Goal: Task Accomplishment & Management: Manage account settings

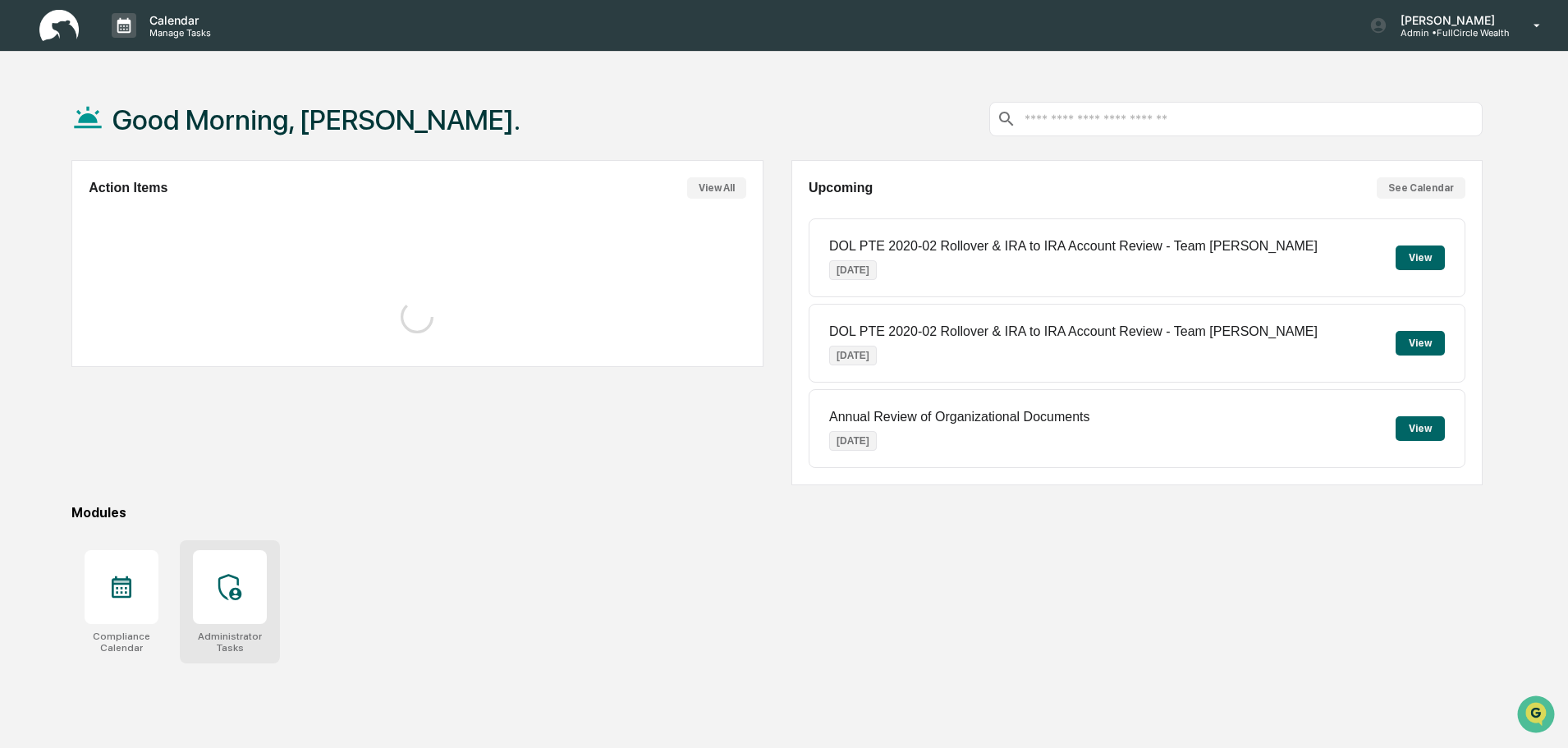
click at [232, 632] on div "Administrator Tasks" at bounding box center [229, 642] width 74 height 23
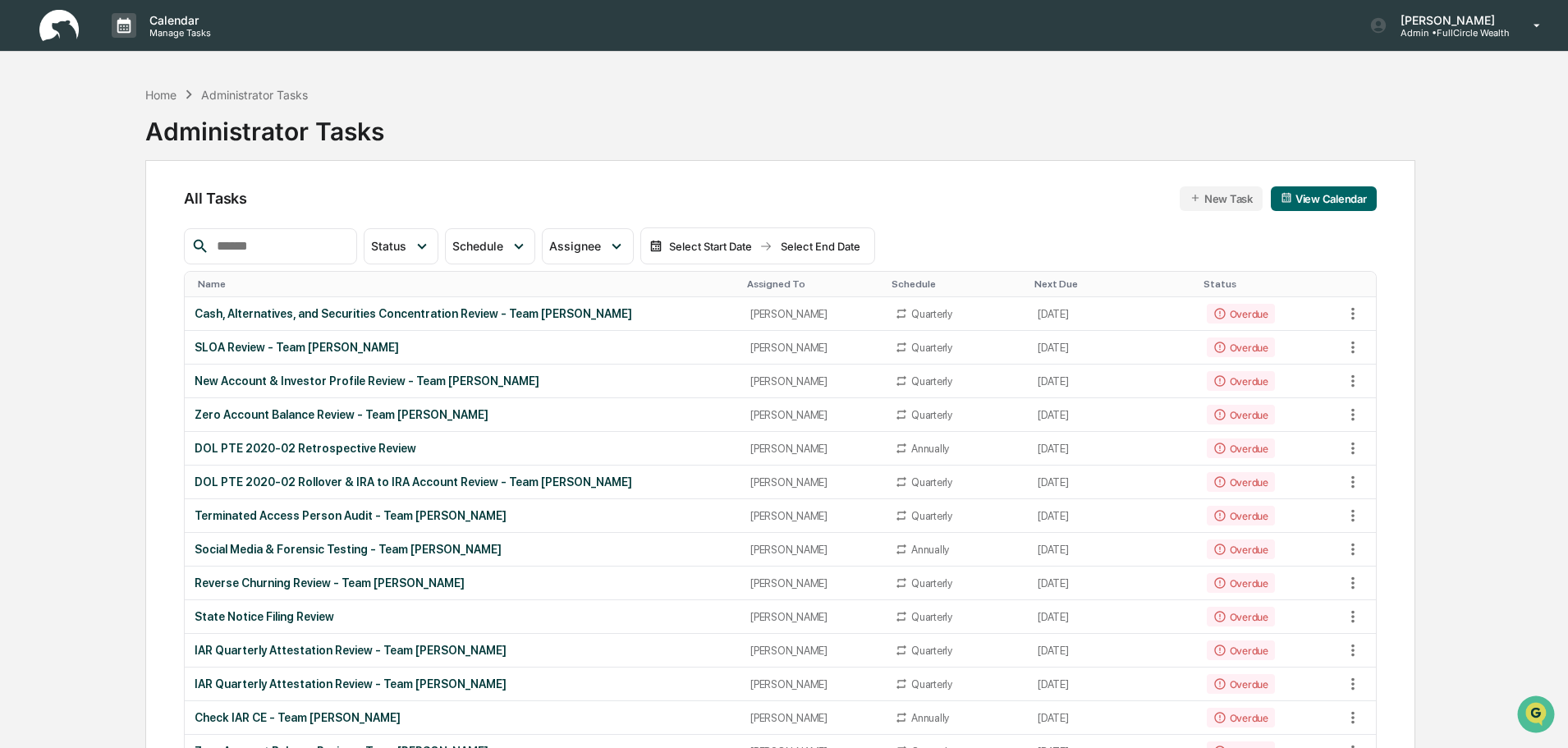
click at [851, 108] on div "Home Administrator Tasks Administrator Tasks" at bounding box center [781, 118] width 1270 height 82
click at [431, 251] on icon at bounding box center [422, 246] width 18 height 18
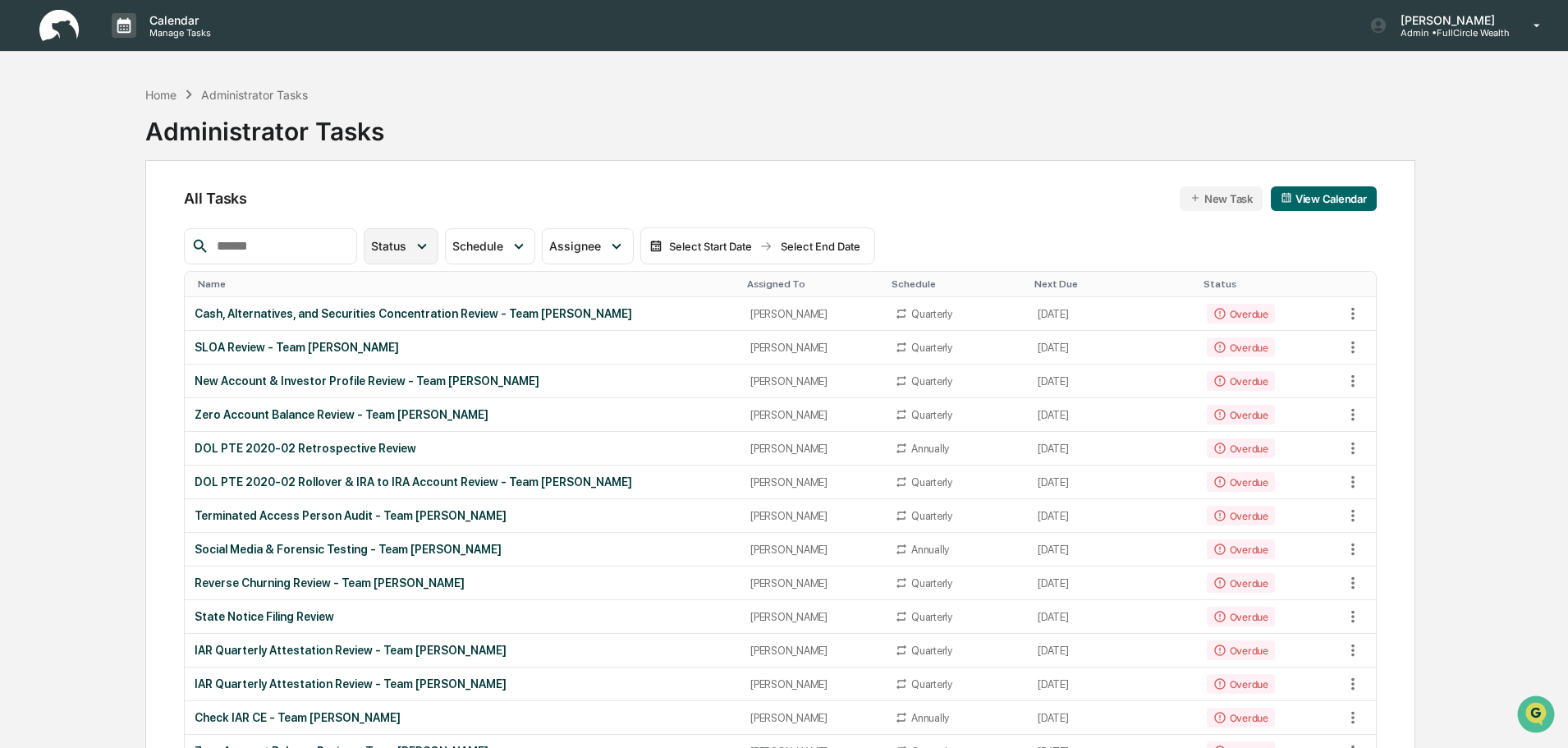
click at [439, 257] on div "Status" at bounding box center [401, 246] width 75 height 36
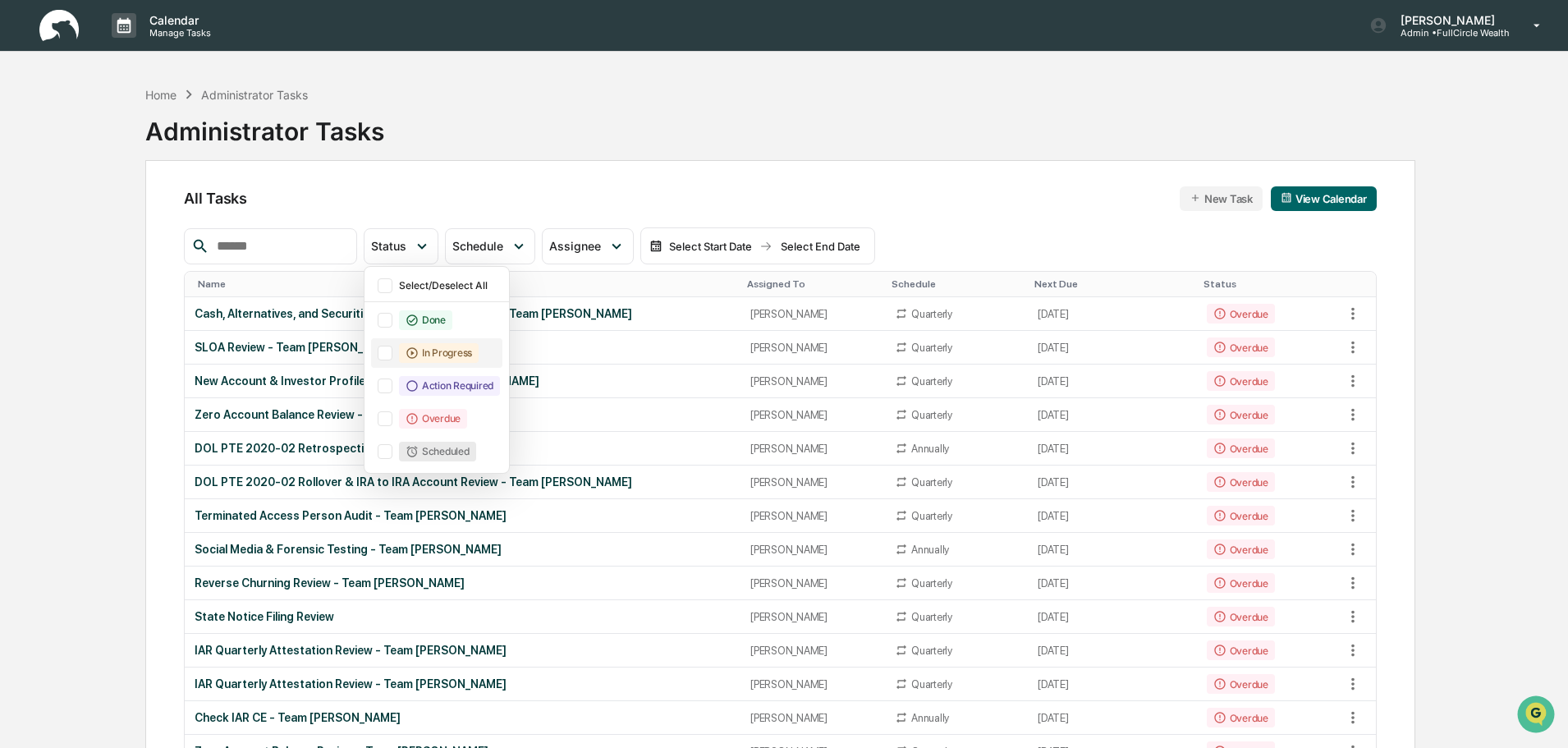
click at [450, 349] on div "In Progress" at bounding box center [439, 352] width 80 height 20
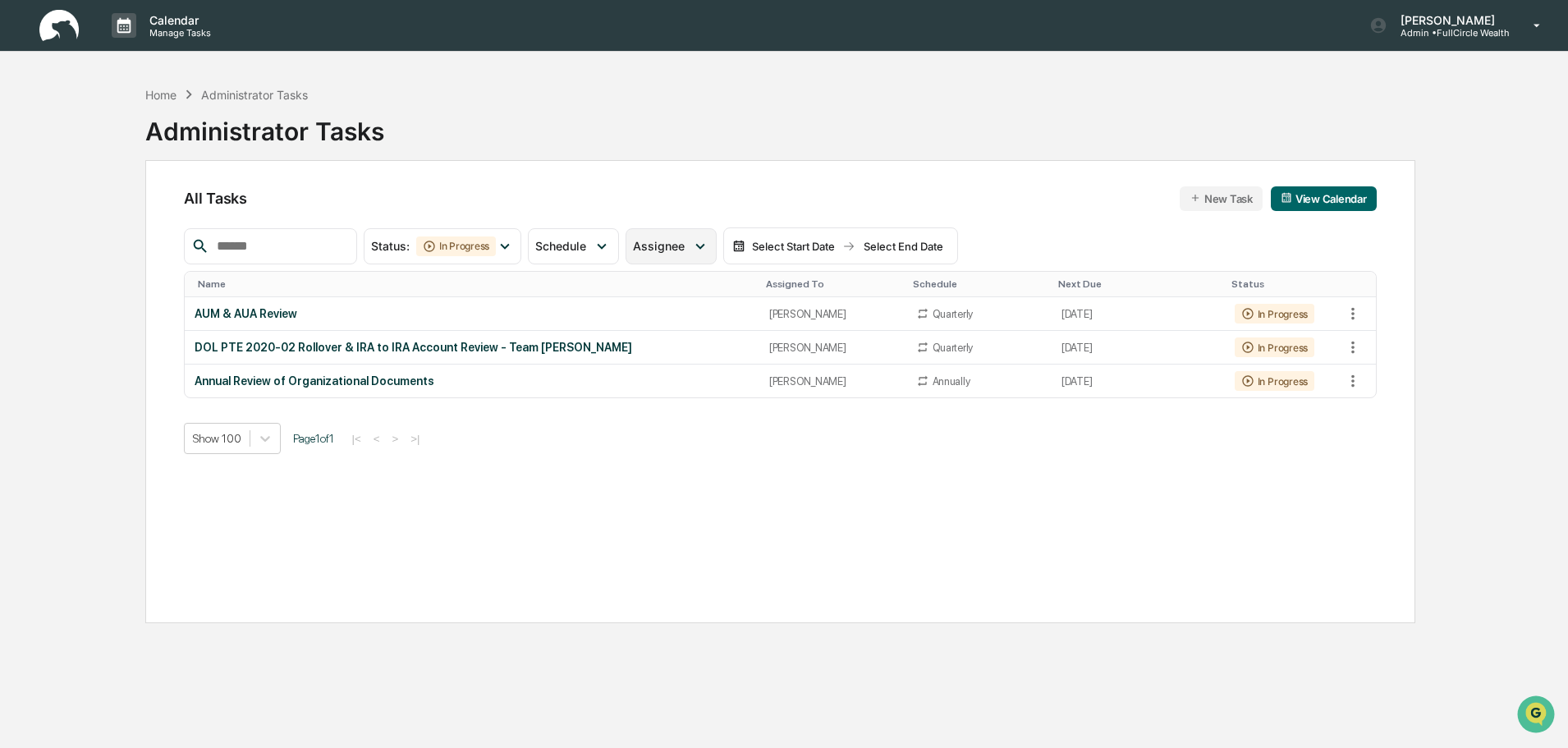
click at [691, 249] on div "Assignee" at bounding box center [662, 245] width 58 height 14
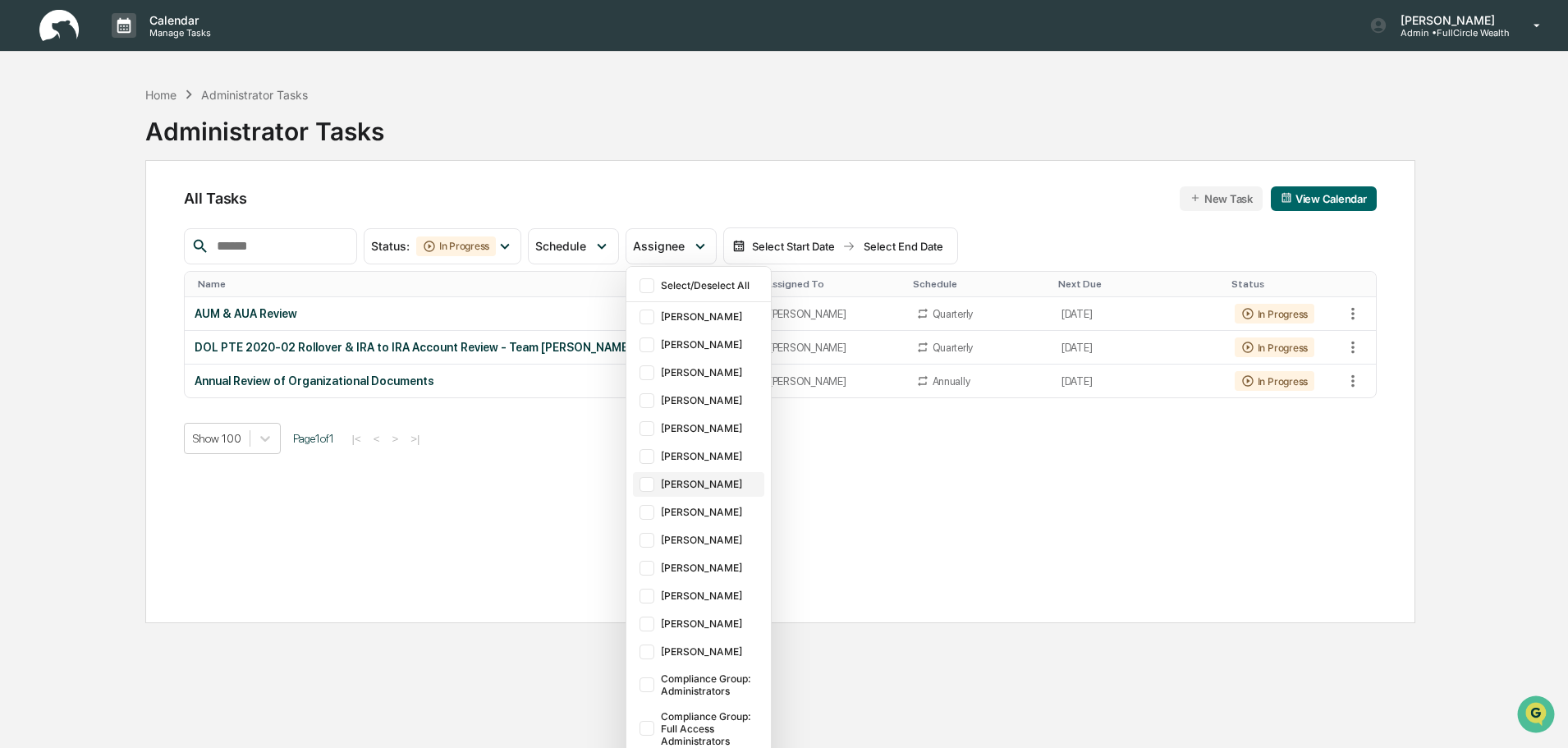
click at [736, 487] on div "Jamie Jenkins" at bounding box center [710, 484] width 101 height 12
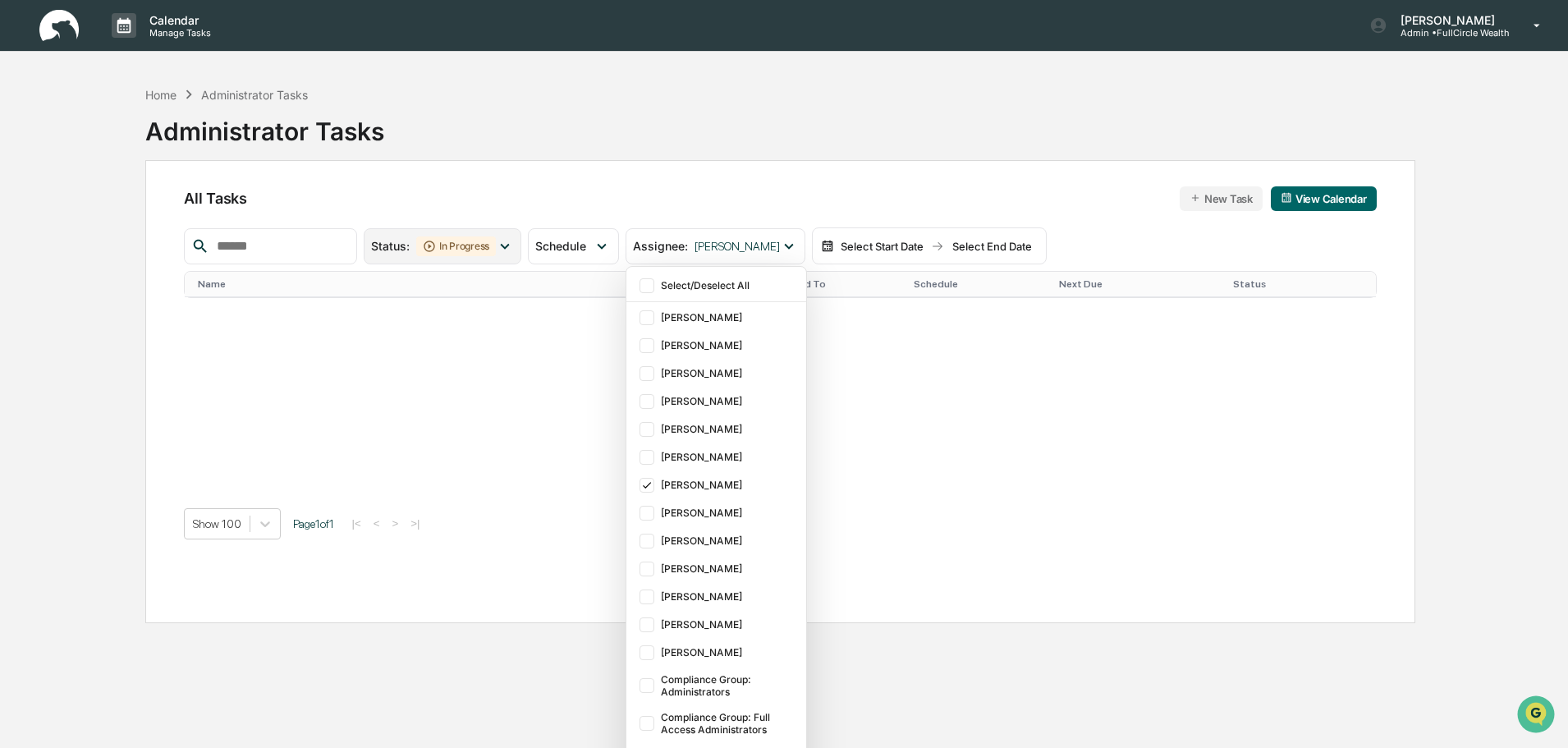
click at [496, 250] on div "In Progress" at bounding box center [456, 246] width 80 height 20
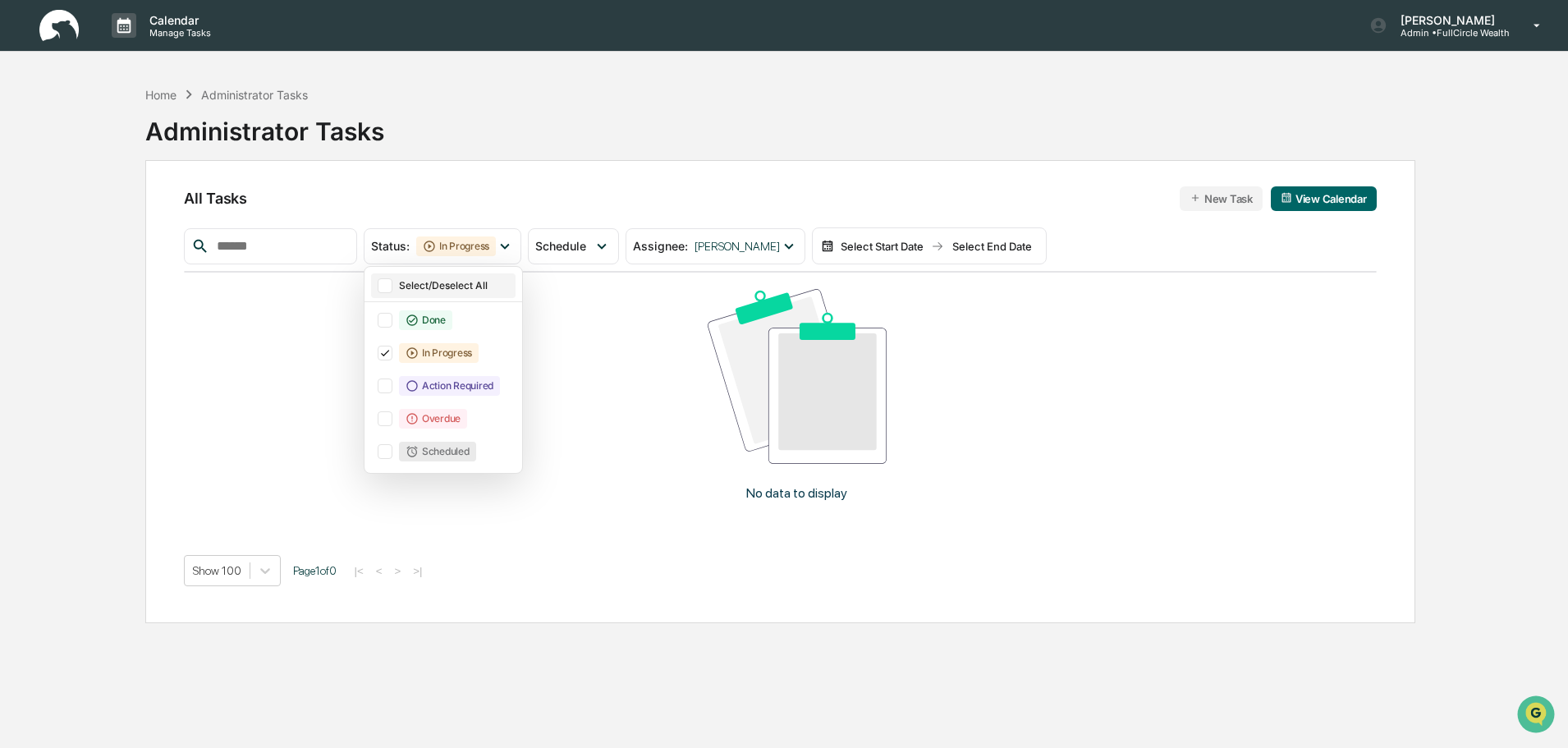
click at [477, 285] on div "Select/Deselect All" at bounding box center [456, 285] width 114 height 12
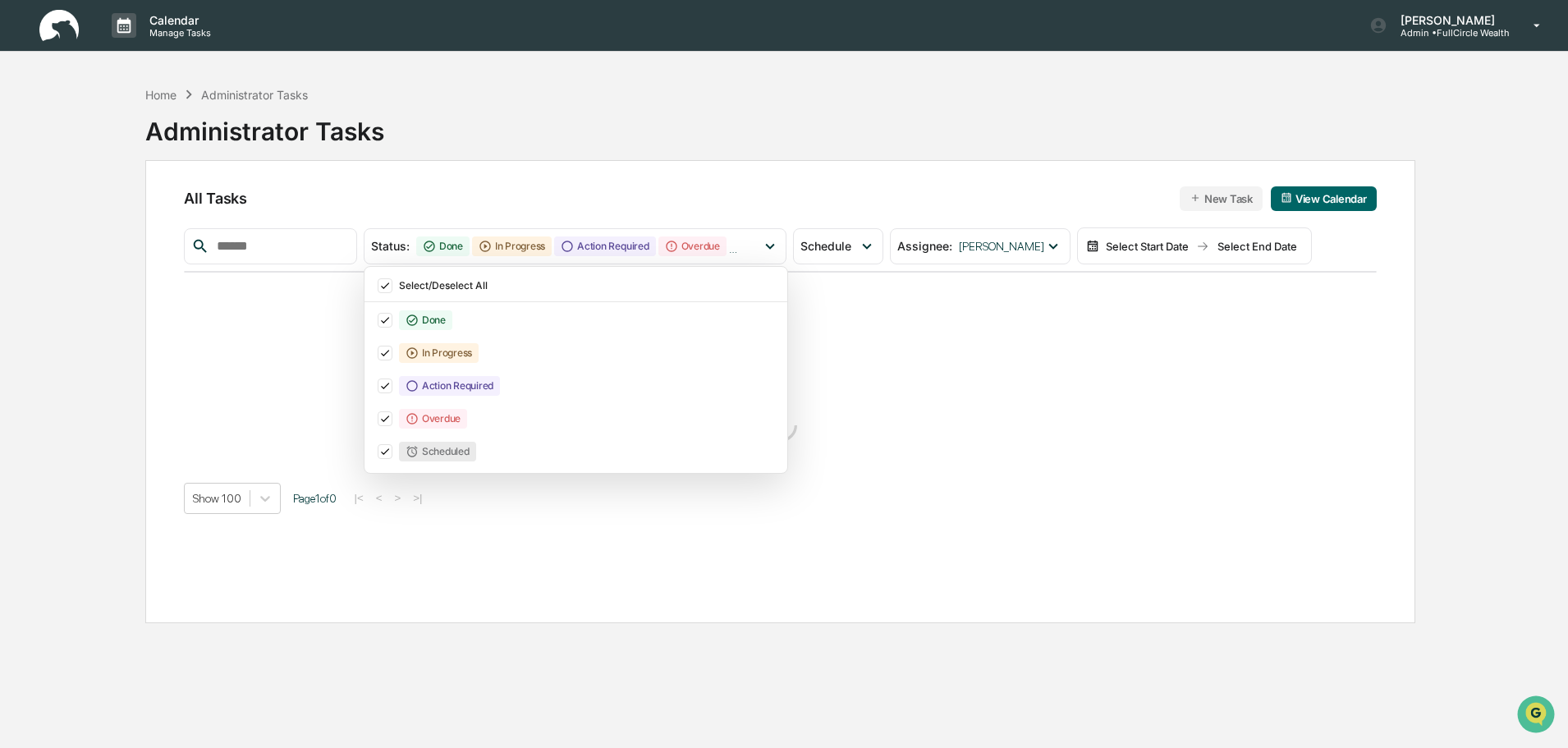
click at [512, 128] on div "Home Administrator Tasks Administrator Tasks" at bounding box center [781, 118] width 1270 height 82
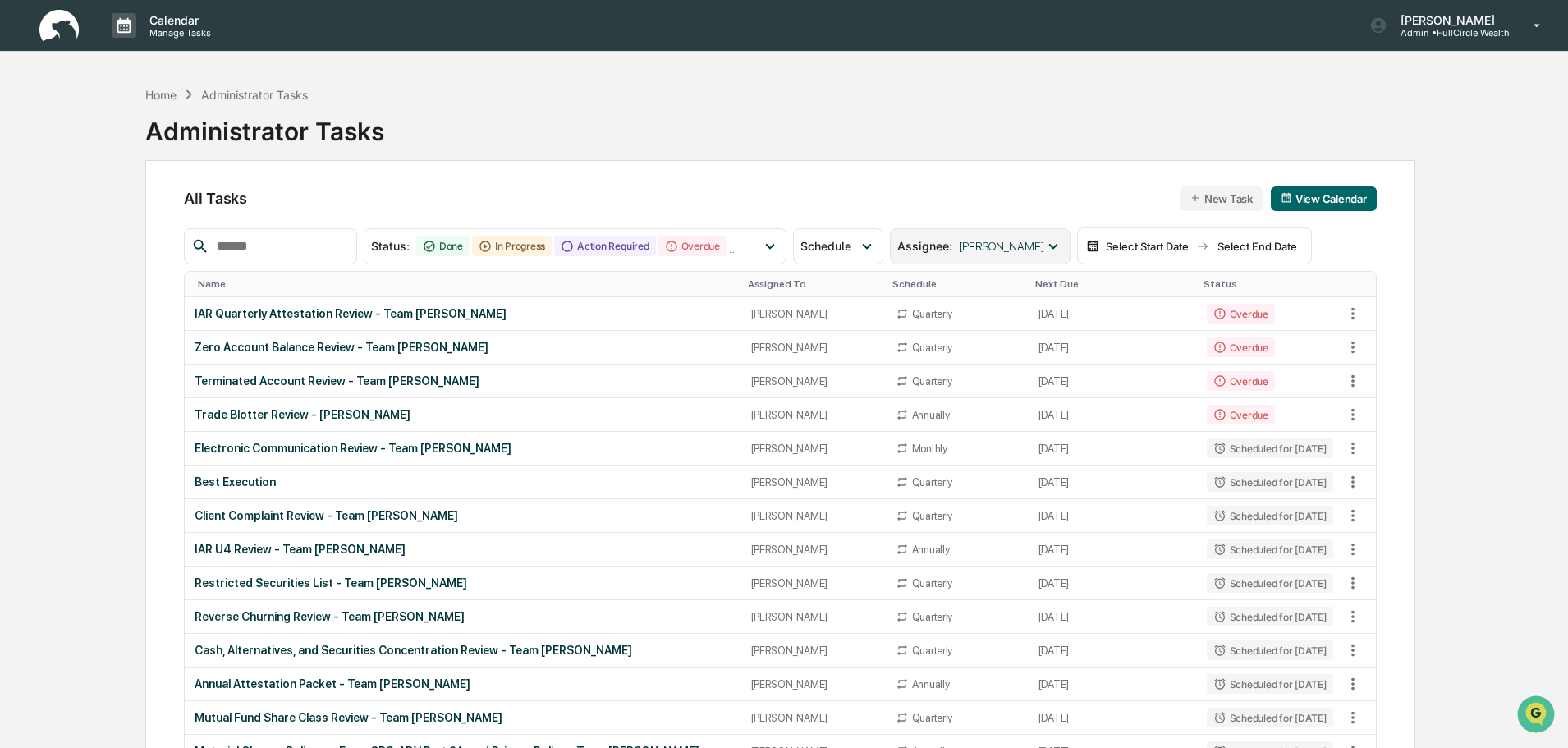
click at [1032, 253] on div "Assignee : Jamie Jenkins" at bounding box center [979, 246] width 179 height 36
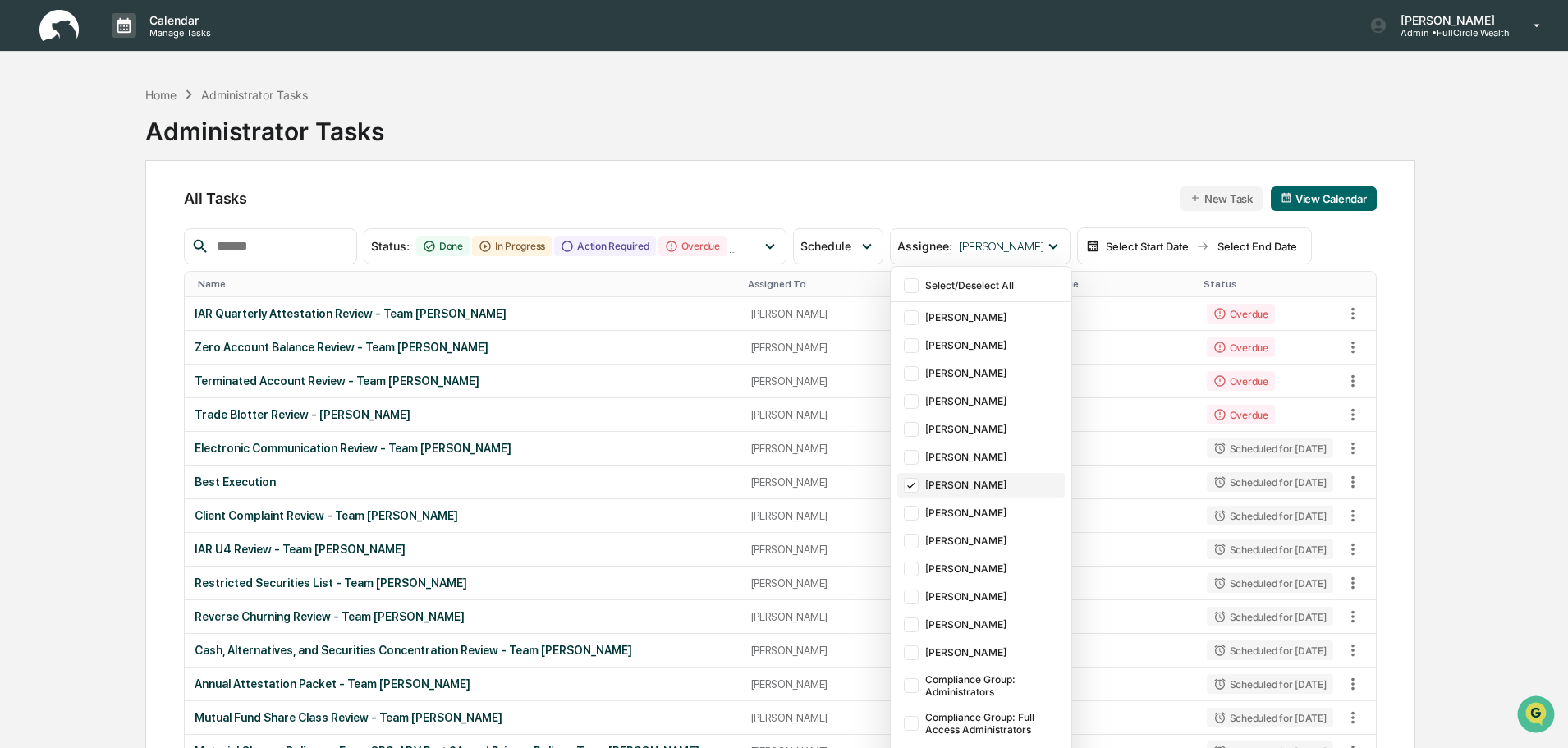
click at [965, 482] on div "Jamie Jenkins" at bounding box center [993, 484] width 135 height 12
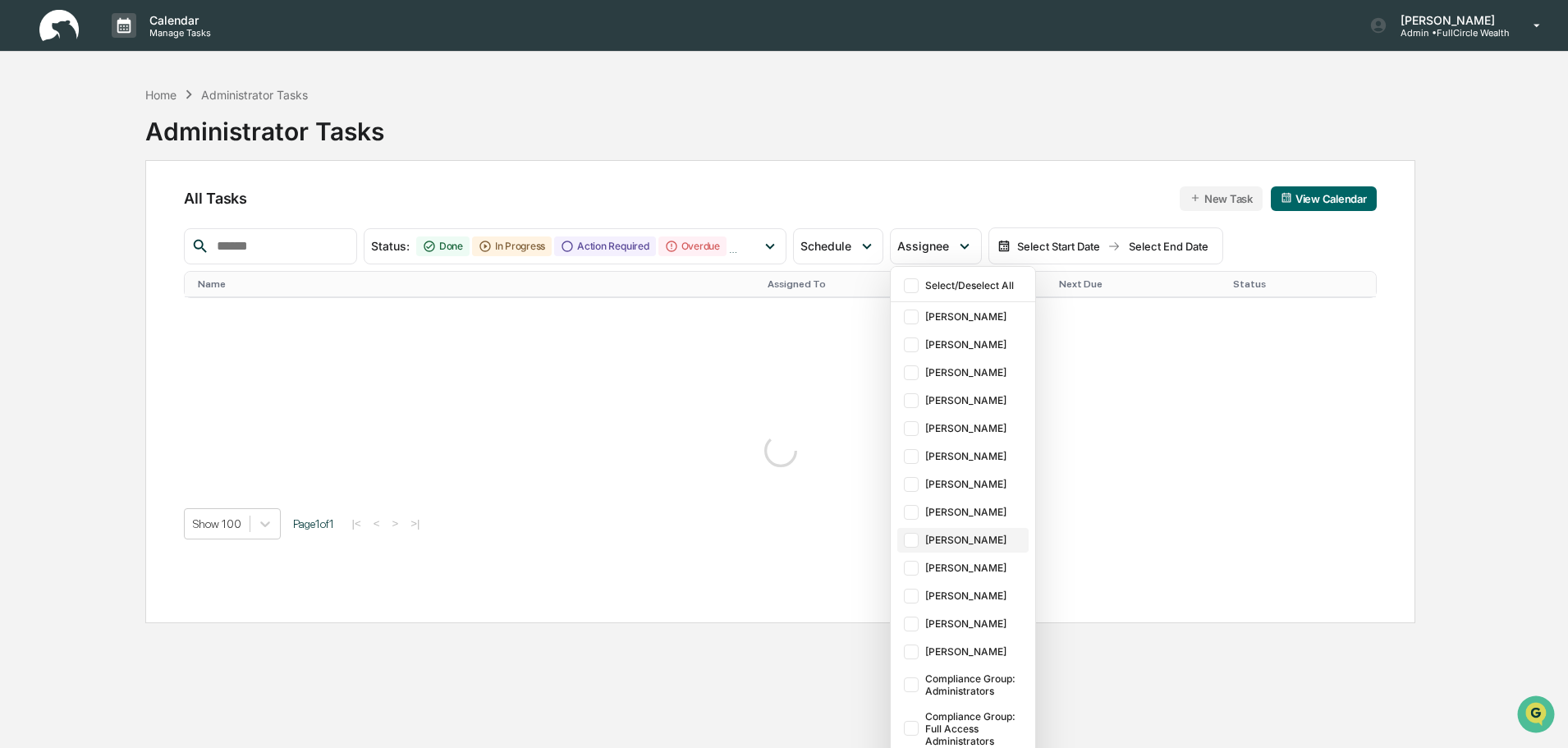
click at [969, 545] on div "[PERSON_NAME]" at bounding box center [975, 539] width 101 height 12
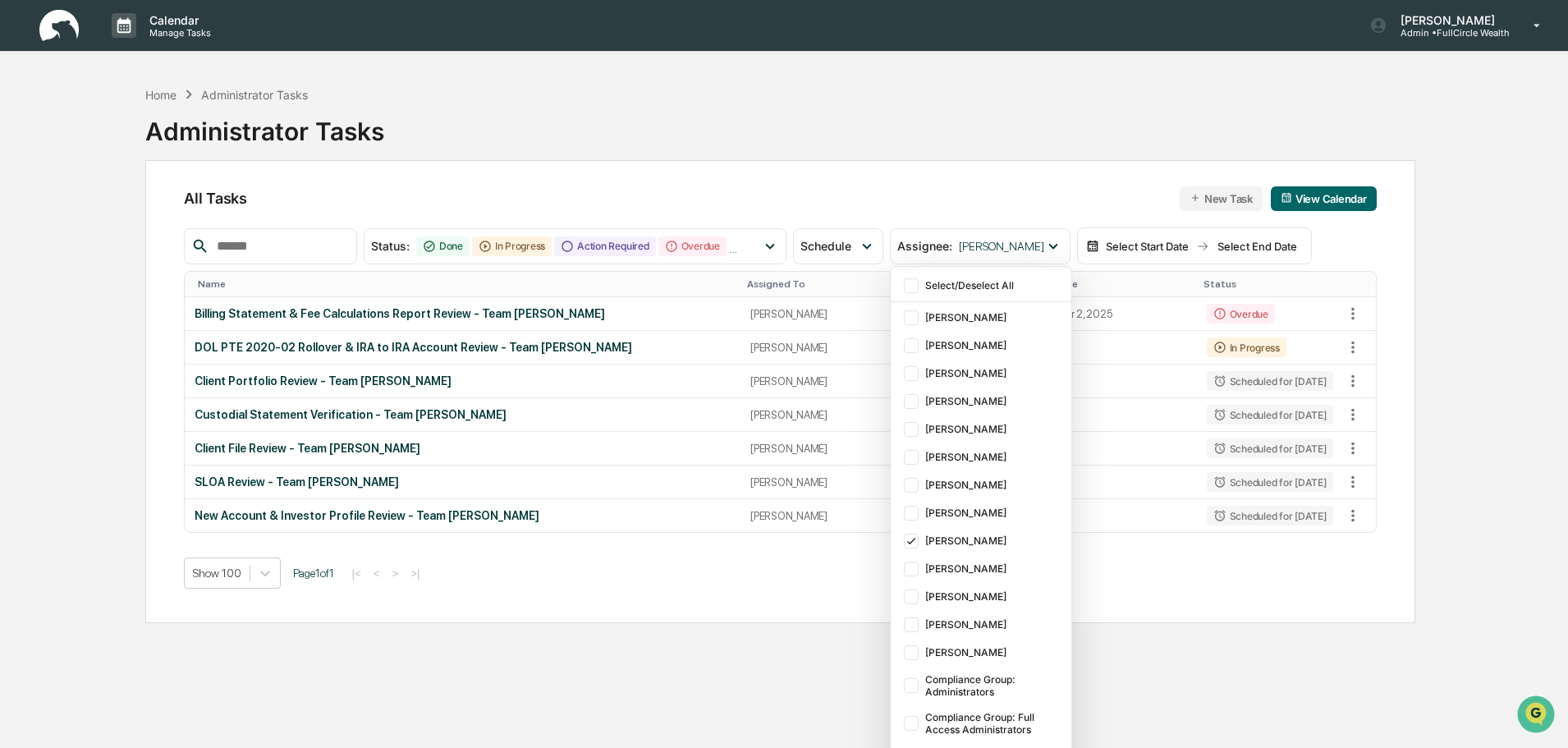
click at [580, 117] on div "Home Administrator Tasks Administrator Tasks" at bounding box center [781, 118] width 1270 height 82
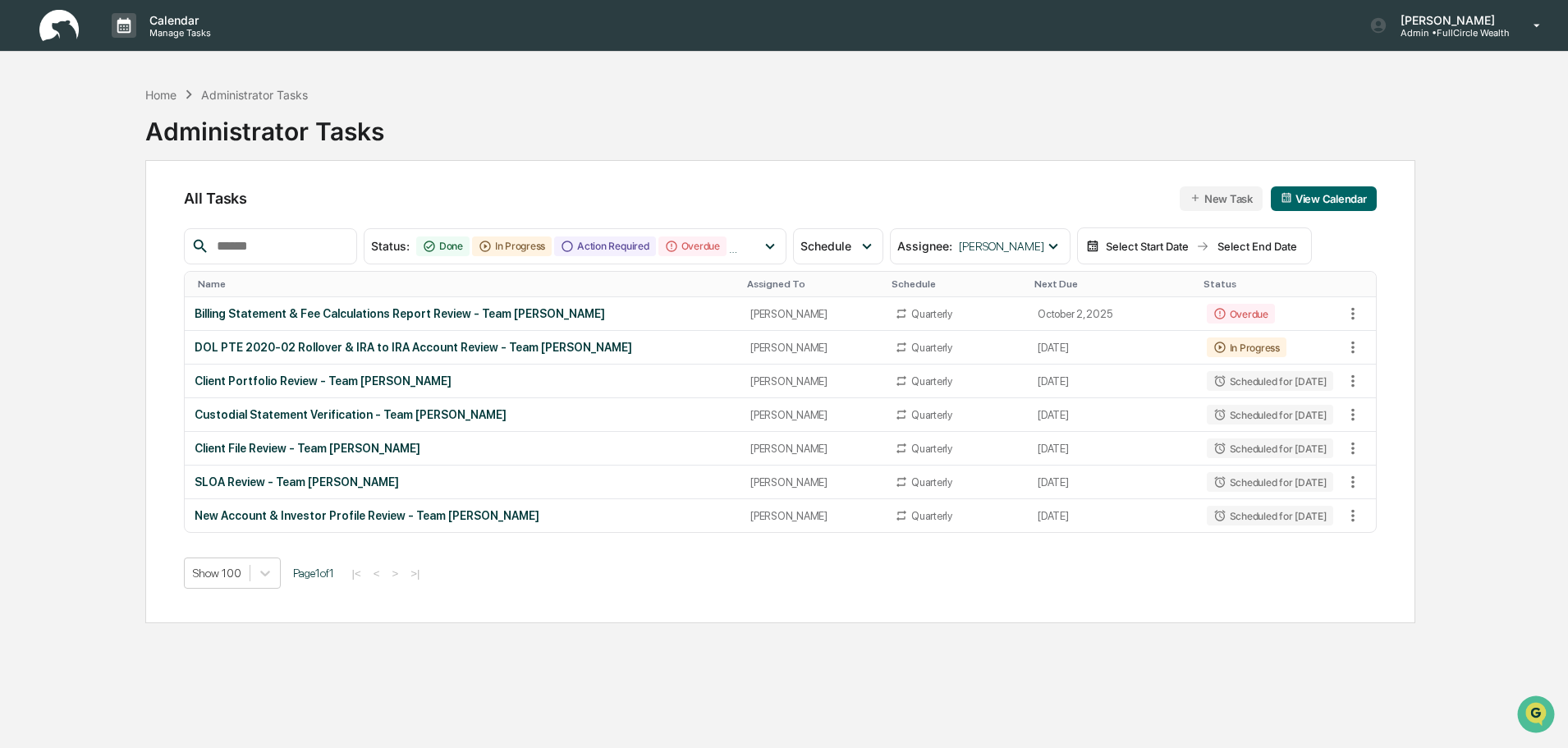
click at [407, 32] on div "Calendar Manage Tasks Leo Abundez Admin • FullCircle Wealth" at bounding box center [784, 25] width 1568 height 52
